Goal: Task Accomplishment & Management: Manage account settings

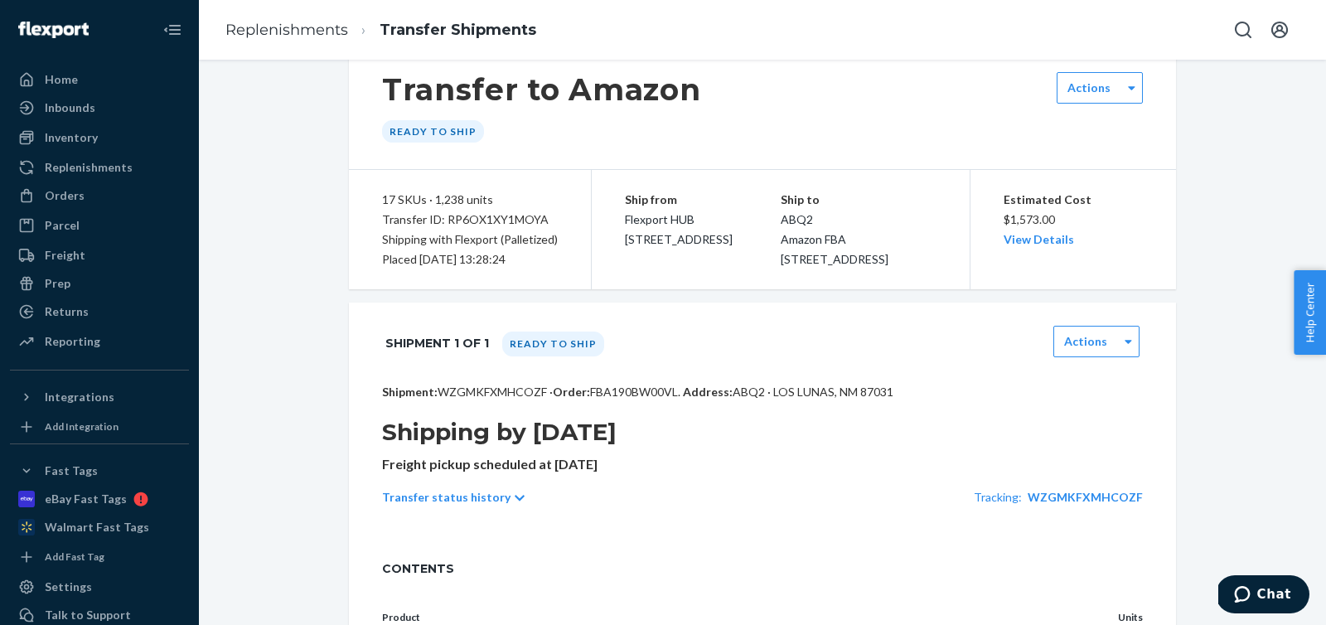
scroll to position [45, 0]
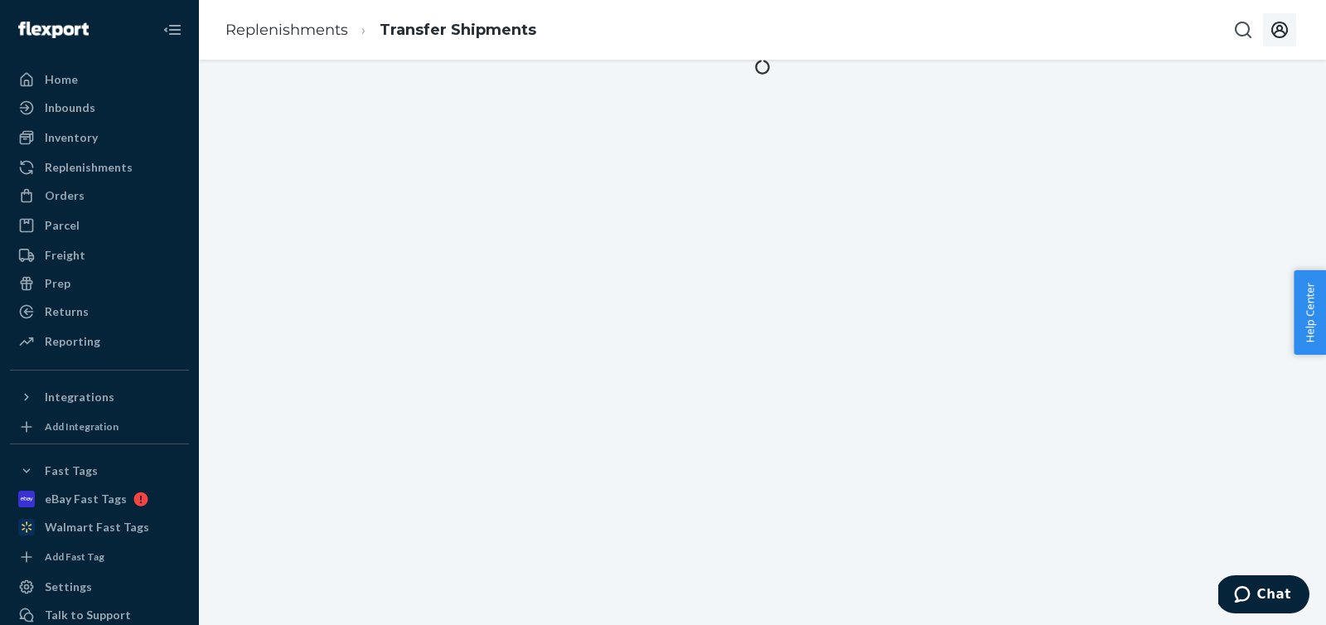
click at [1276, 33] on icon "Open account menu" at bounding box center [1279, 30] width 20 height 20
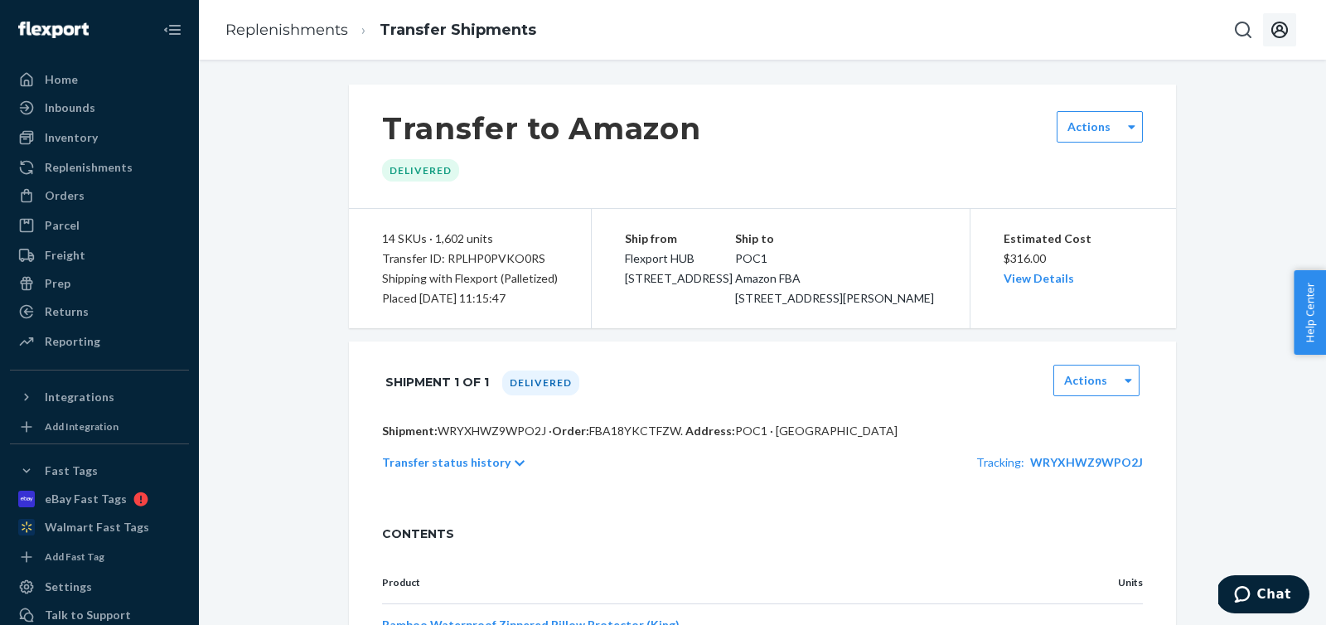
click at [881, 127] on div "Transfer to Amazon Delivered Actions" at bounding box center [762, 147] width 827 height 124
click at [883, 305] on span "POC1 Amazon FBA [STREET_ADDRESS][PERSON_NAME]" at bounding box center [834, 278] width 199 height 54
copy span "92336"
click at [879, 305] on span "POC1 Amazon FBA [STREET_ADDRESS][PERSON_NAME]" at bounding box center [834, 278] width 199 height 54
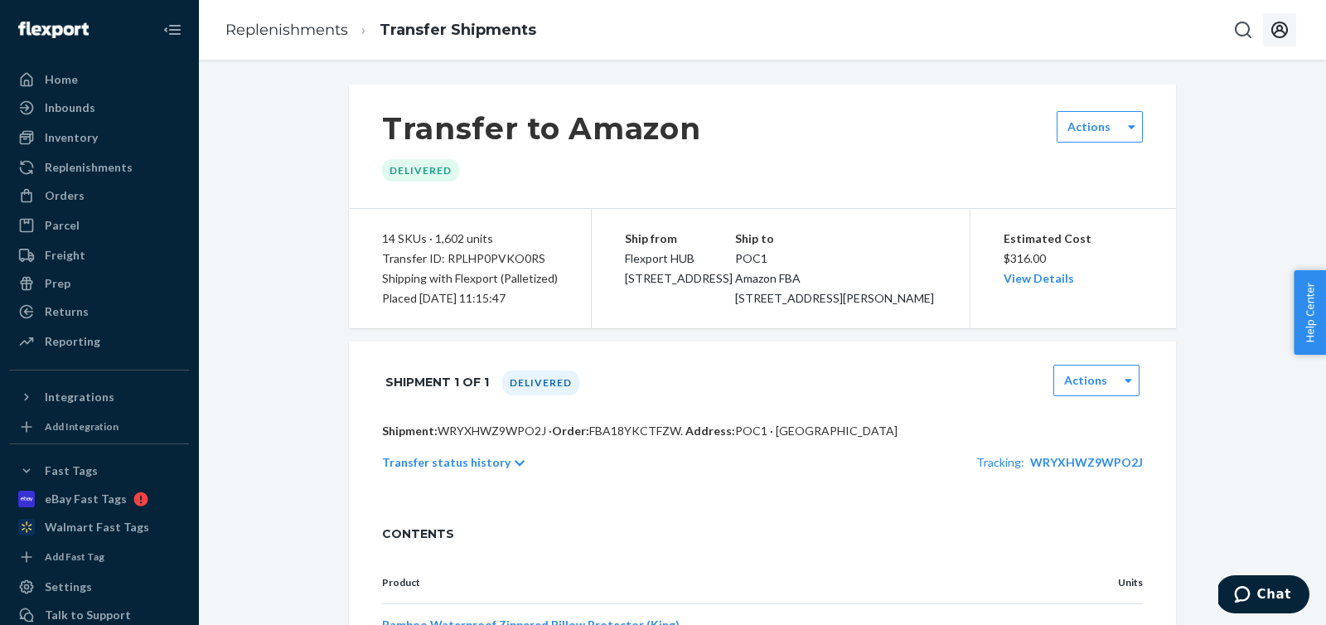
click at [879, 305] on span "POC1 Amazon FBA [STREET_ADDRESS][PERSON_NAME]" at bounding box center [834, 278] width 199 height 54
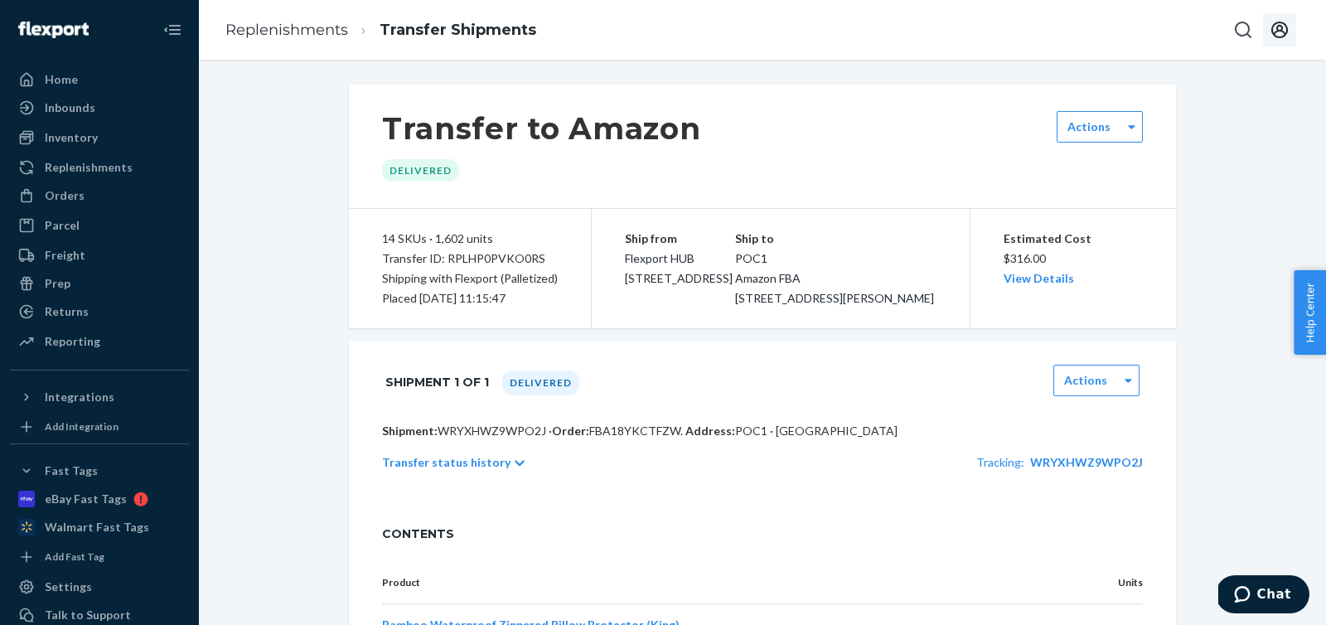
copy span "92336"
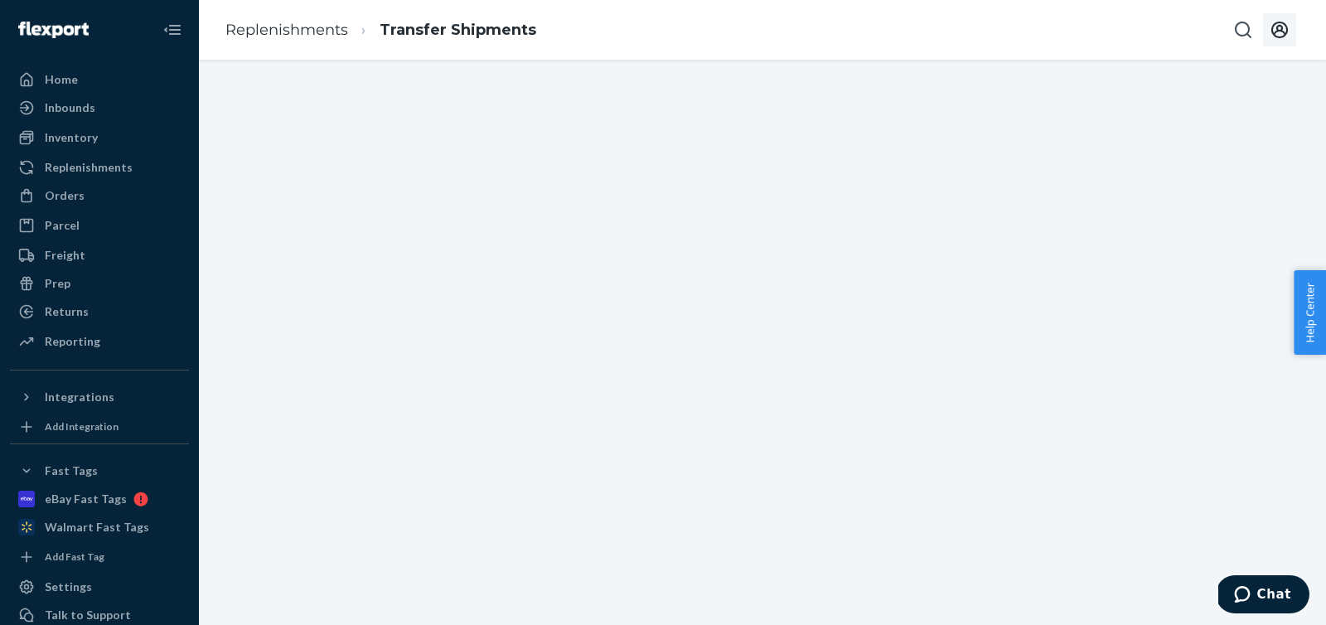
click at [1293, 36] on button "Open account menu" at bounding box center [1279, 29] width 33 height 33
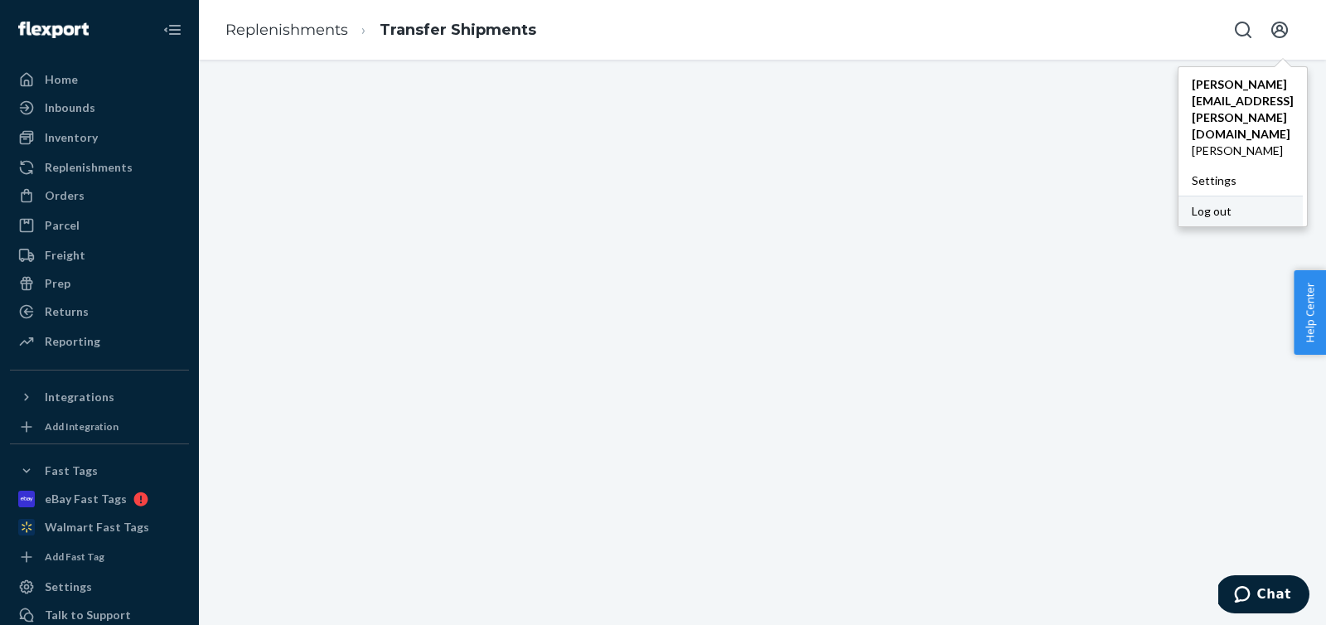
click at [1178, 196] on div "Log out" at bounding box center [1240, 211] width 124 height 31
